Goal: Information Seeking & Learning: Learn about a topic

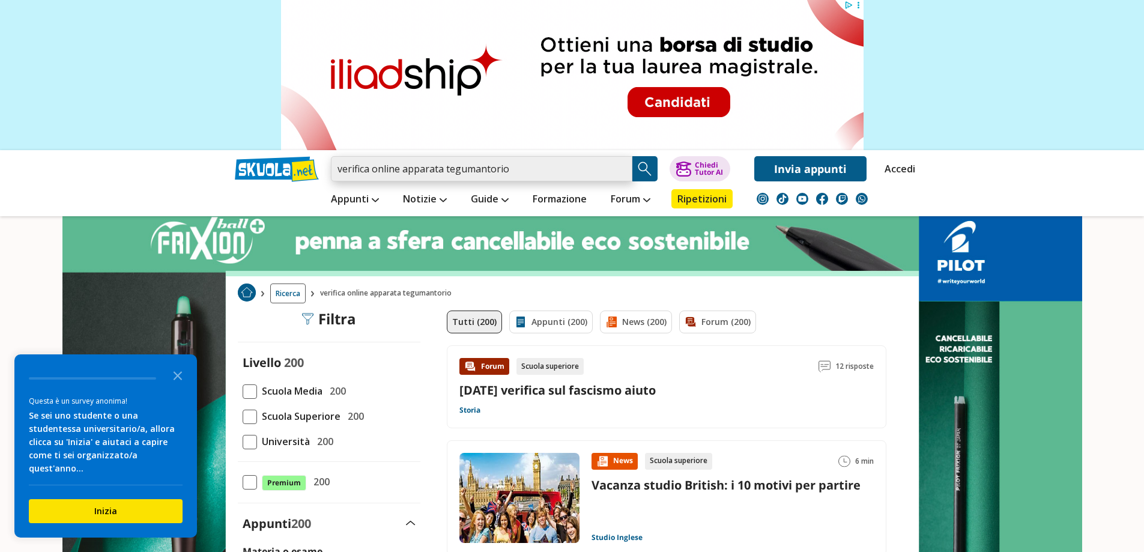
click at [439, 171] on input "verifica online apparata tegumantorio" at bounding box center [482, 168] width 302 height 25
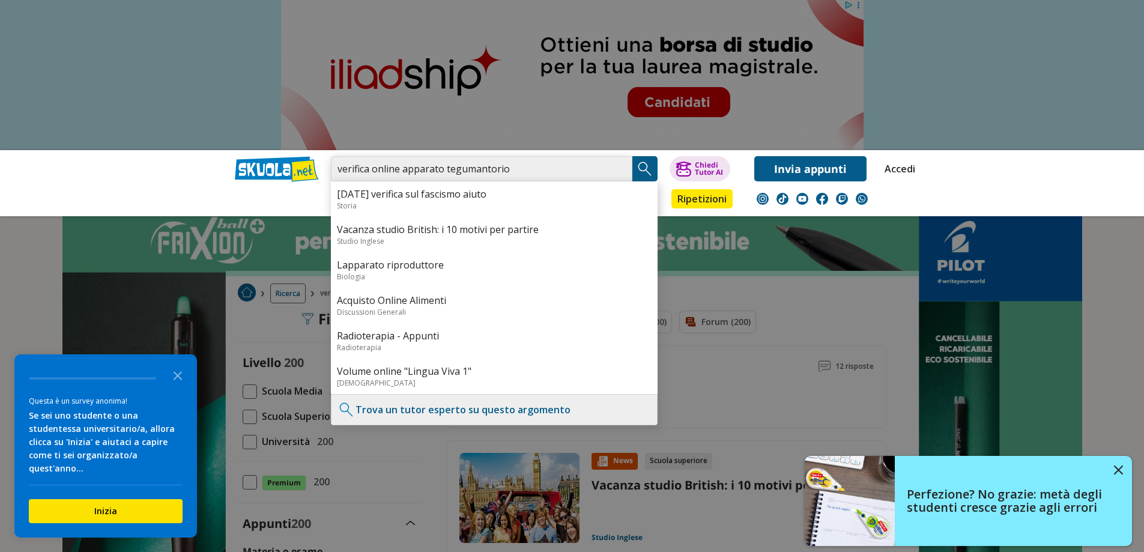
drag, startPoint x: 487, startPoint y: 170, endPoint x: 489, endPoint y: 157, distance: 12.7
click at [488, 170] on input "verifica online apparato tegumantorio" at bounding box center [482, 168] width 302 height 25
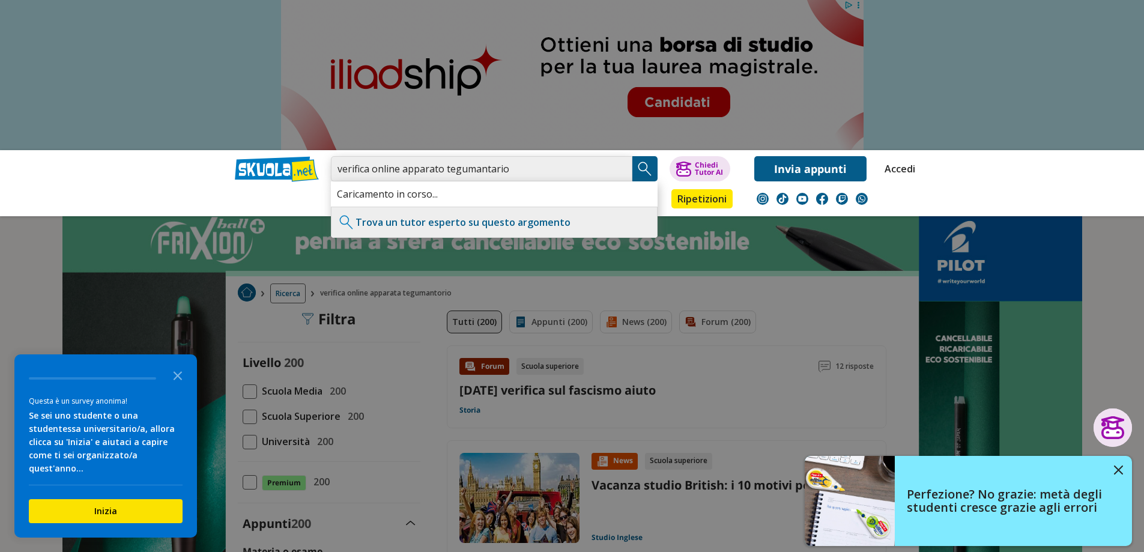
type input "verifica online apparato tegumantario"
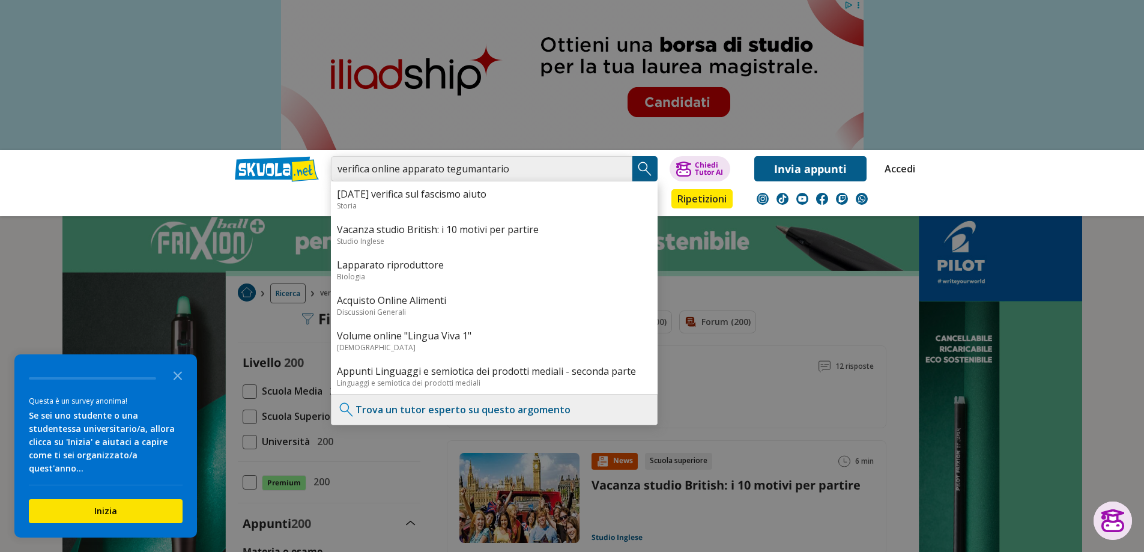
click at [542, 168] on input "verifica online apparato tegumantario" at bounding box center [482, 168] width 302 height 25
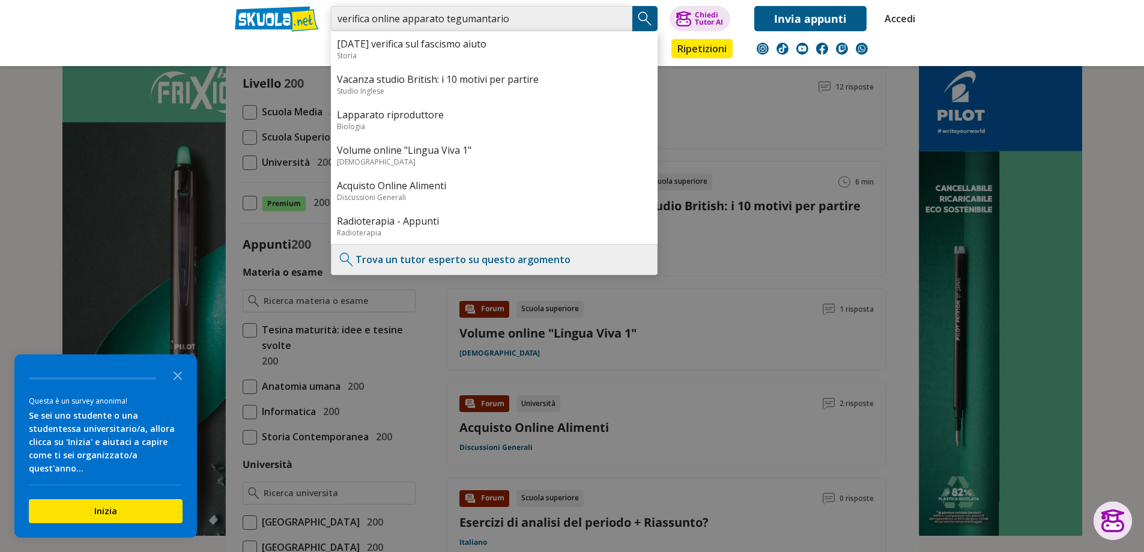
scroll to position [300, 0]
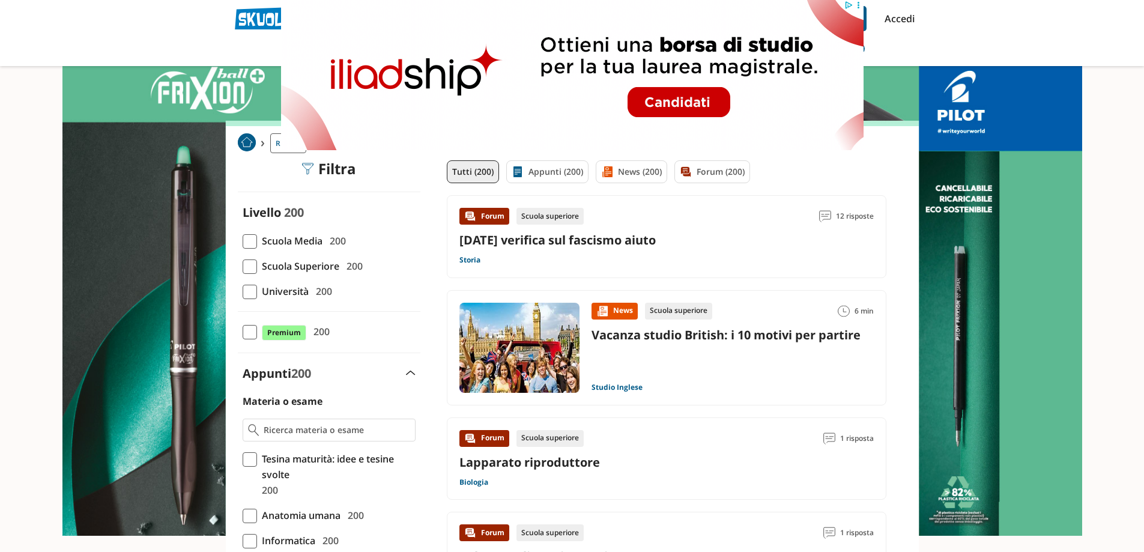
click at [246, 238] on span at bounding box center [250, 241] width 14 height 14
click at [243, 241] on input "Scuola Media 200" at bounding box center [243, 241] width 0 height 0
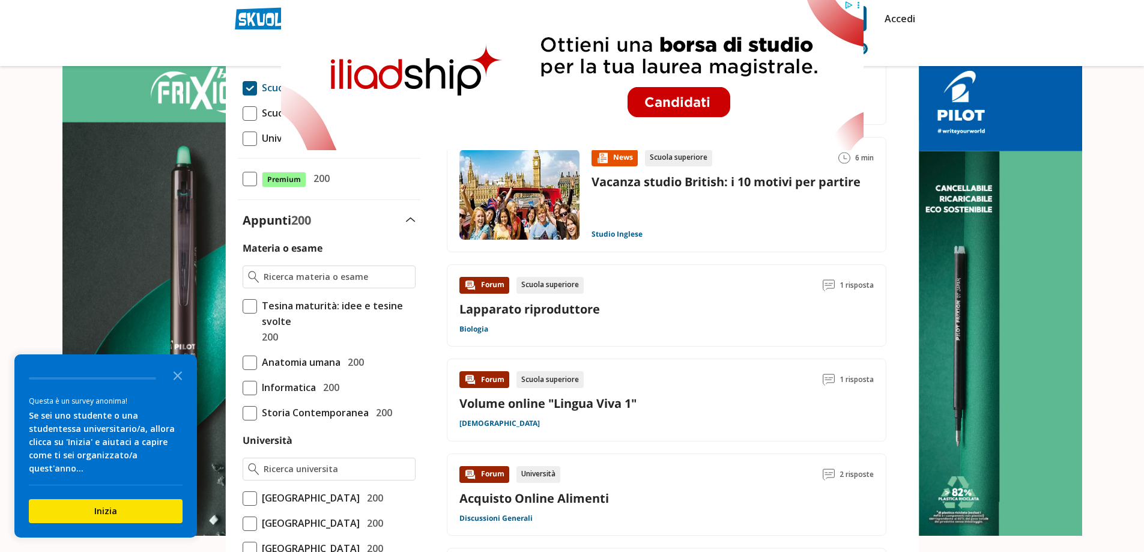
scroll to position [180, 0]
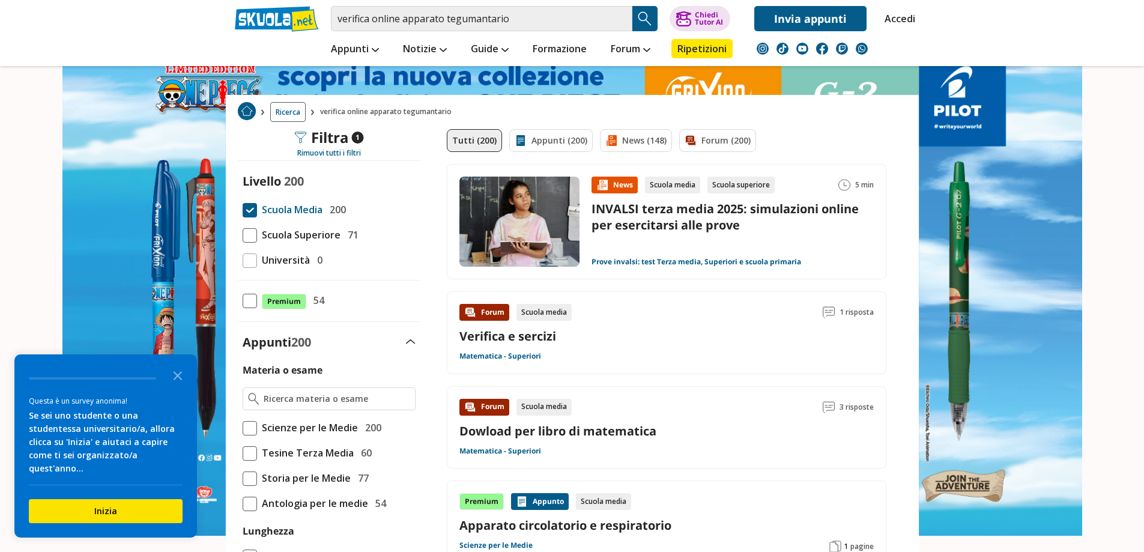
scroll to position [60, 0]
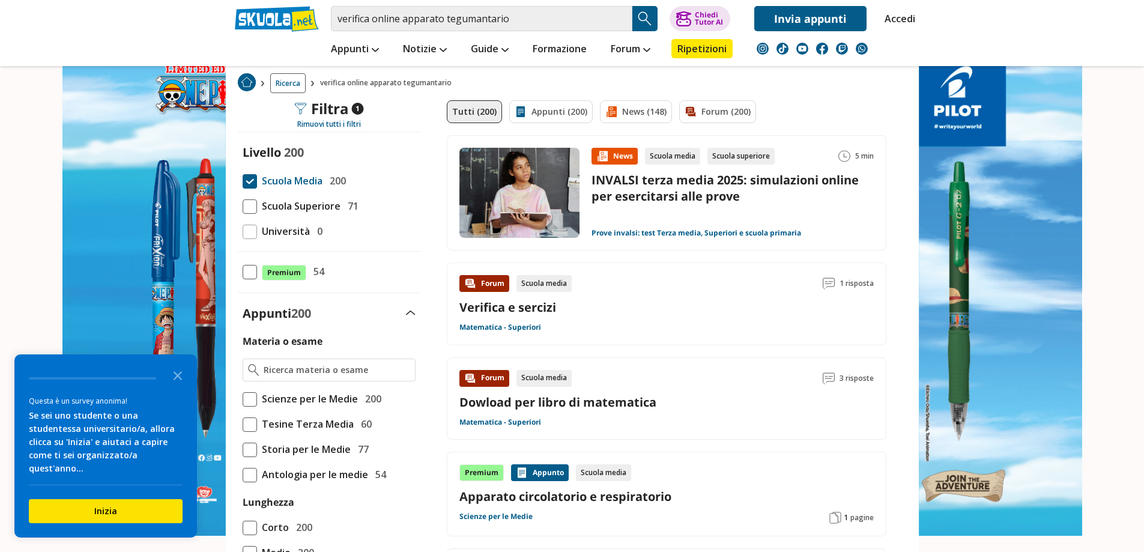
drag, startPoint x: 255, startPoint y: 394, endPoint x: 302, endPoint y: 404, distance: 47.2
click at [255, 394] on span at bounding box center [250, 399] width 14 height 14
click at [243, 399] on input "Scienze per le Medie 200" at bounding box center [243, 399] width 0 height 0
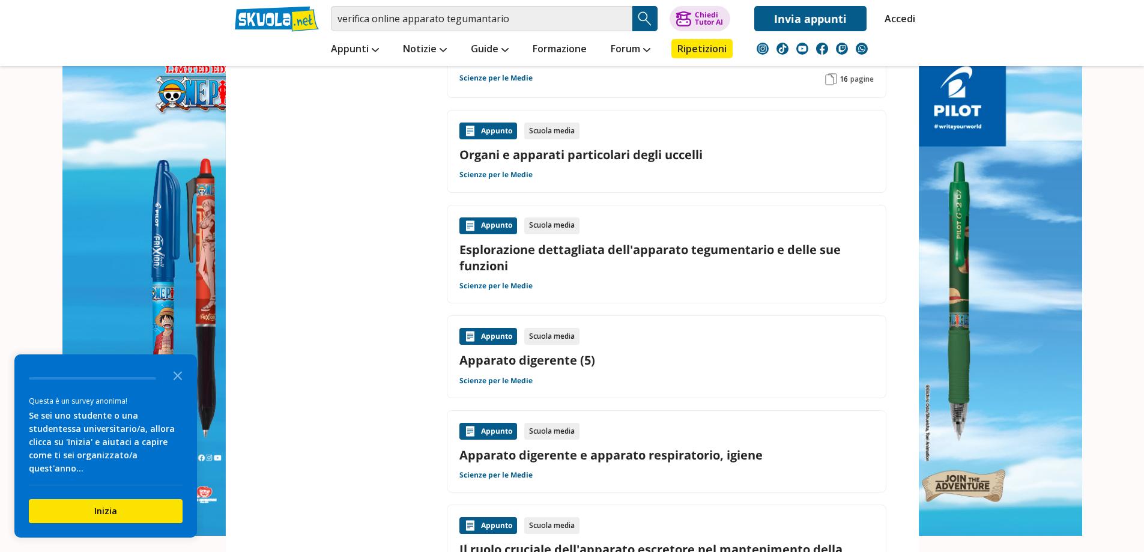
scroll to position [661, 0]
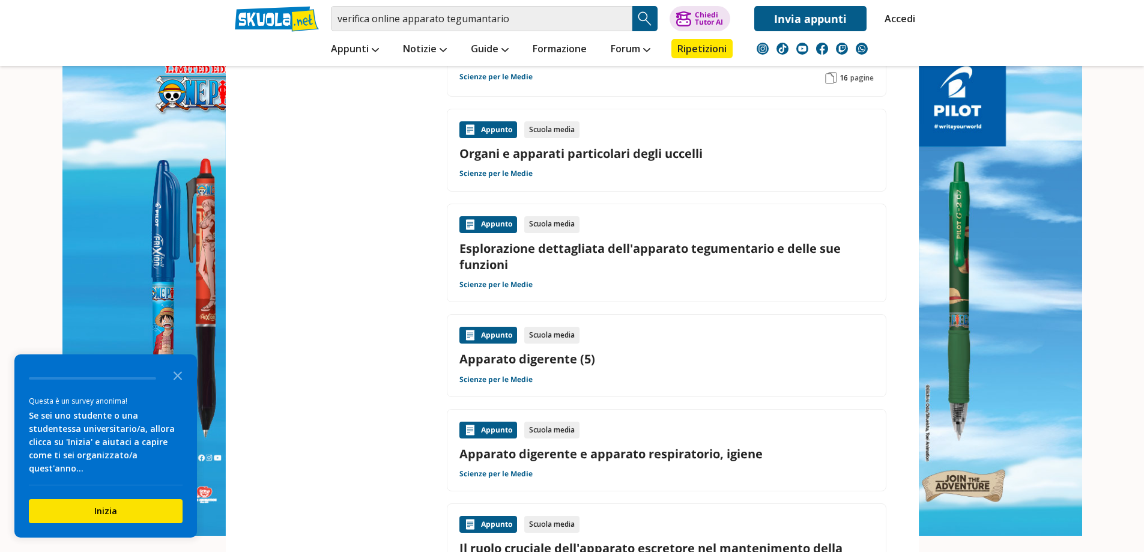
click at [588, 249] on link "Esplorazione dettagliata dell'apparato tegumentario e delle sue funzioni" at bounding box center [667, 256] width 415 height 32
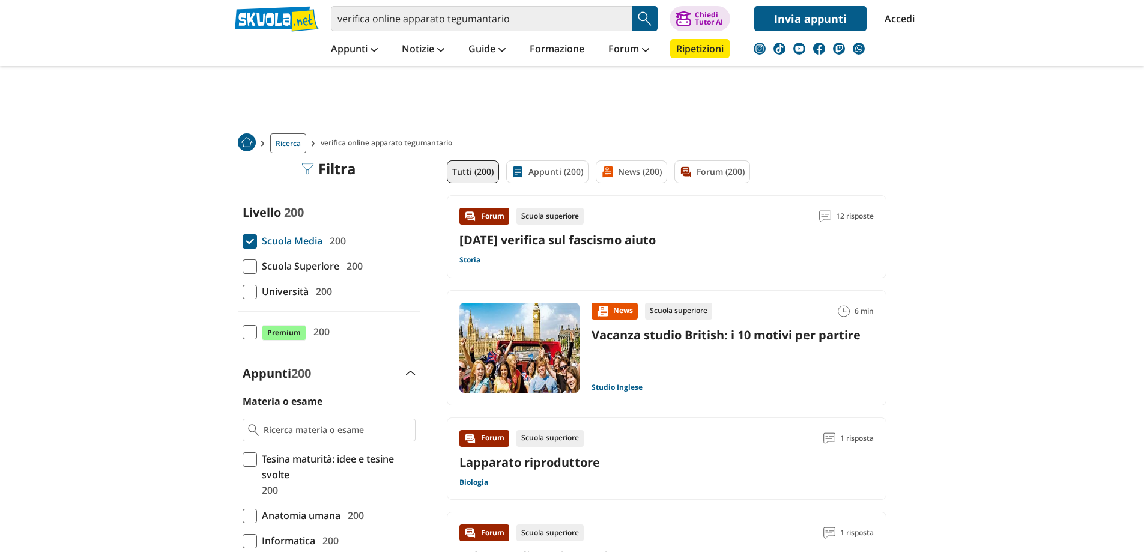
scroll to position [180, 0]
